Goal: Information Seeking & Learning: Learn about a topic

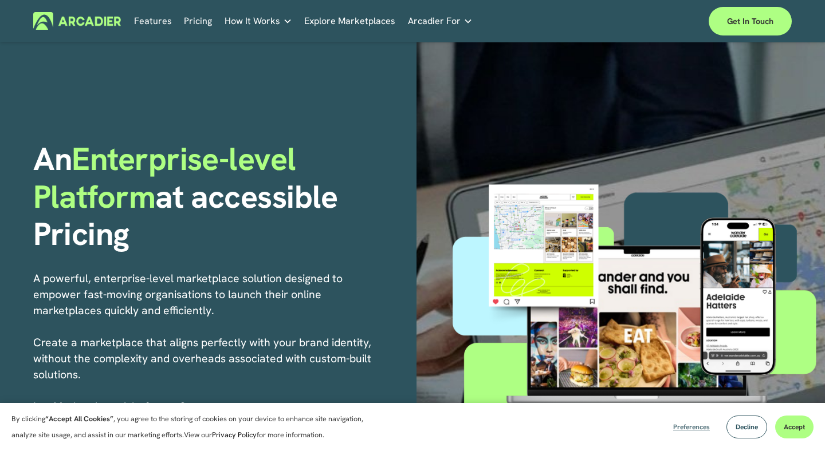
click at [684, 426] on span "Preferences" at bounding box center [691, 427] width 37 height 9
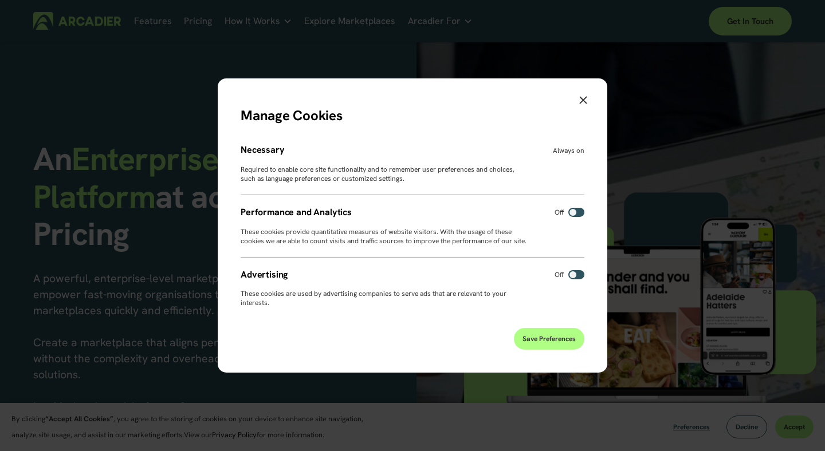
click at [566, 338] on button "Save Preferences" at bounding box center [549, 339] width 70 height 22
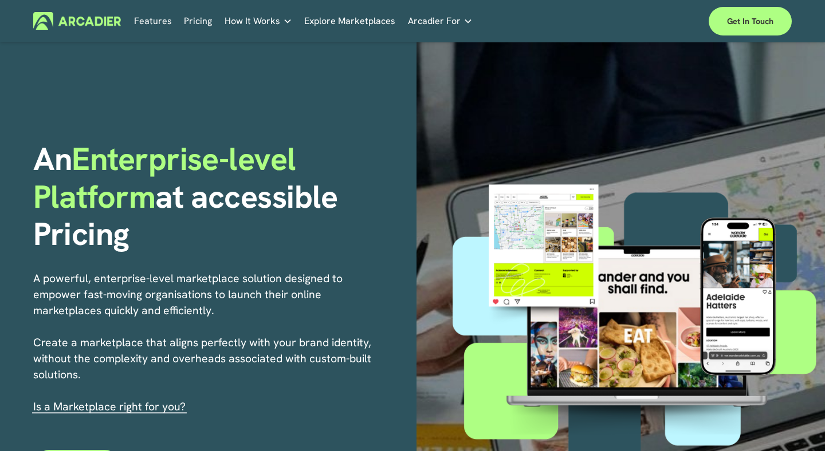
click at [184, 21] on link "Pricing" at bounding box center [198, 21] width 28 height 18
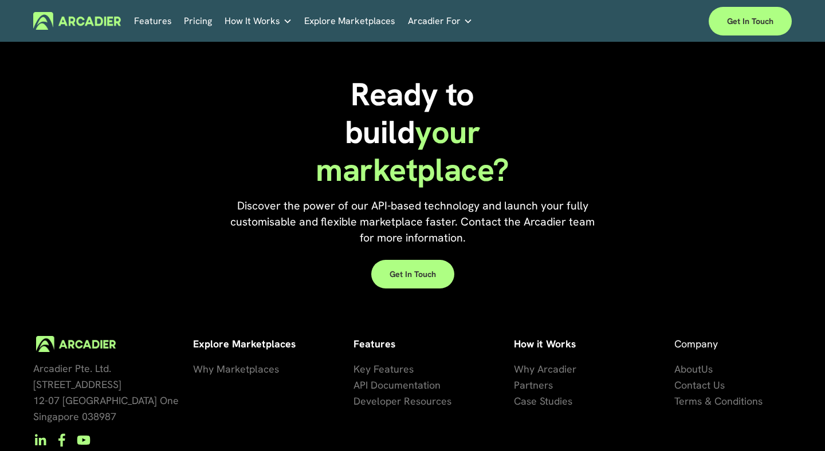
scroll to position [3212, 0]
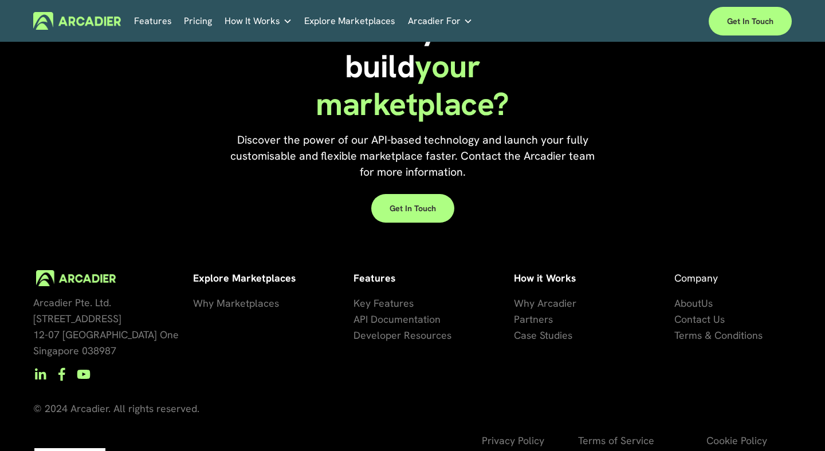
click at [192, 18] on link "Pricing" at bounding box center [198, 21] width 28 height 18
